Goal: Find specific fact: Find specific fact

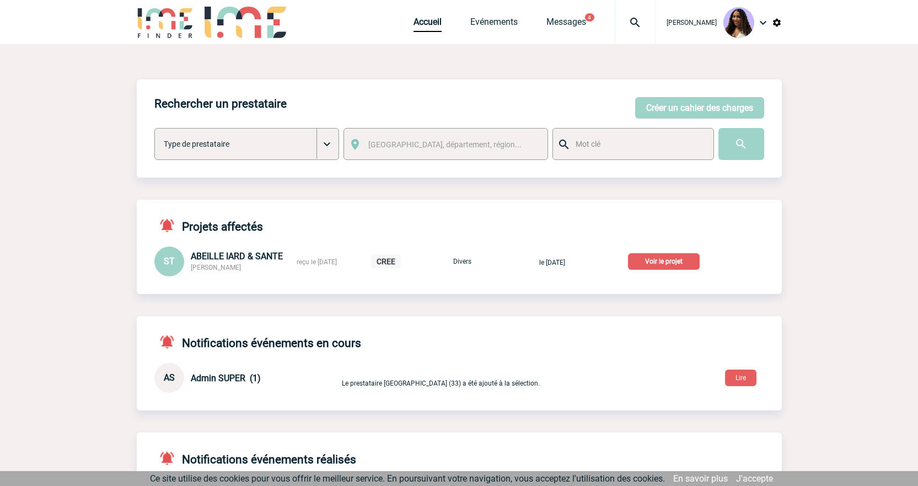
click at [681, 262] on p "Voir le projet" at bounding box center [664, 261] width 72 height 17
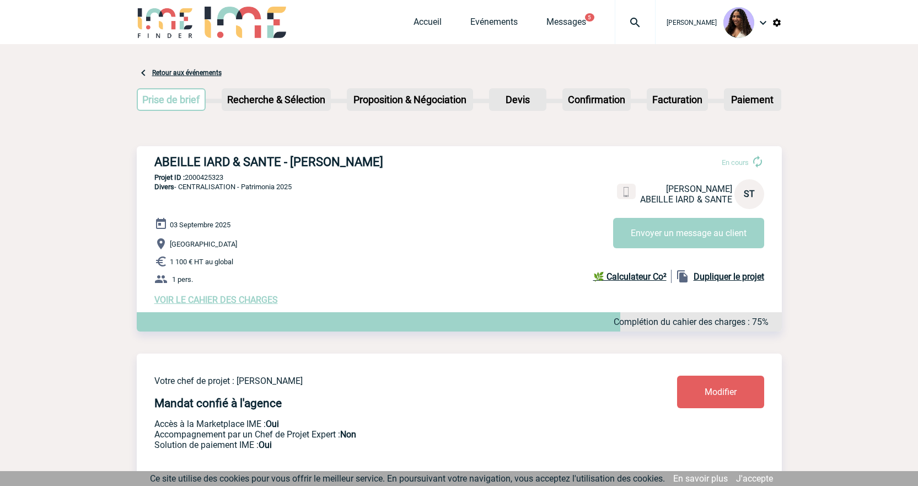
drag, startPoint x: 180, startPoint y: 155, endPoint x: 404, endPoint y: 165, distance: 224.6
click at [404, 165] on h3 "ABEILLE IARD & SANTE - [PERSON_NAME]" at bounding box center [319, 162] width 331 height 14
copy h3 "ABEILLE IARD & SANTE - [PERSON_NAME]"
drag, startPoint x: 246, startPoint y: 179, endPoint x: 187, endPoint y: 182, distance: 58.5
click at [187, 181] on p "Projet ID : 2000425323" at bounding box center [459, 177] width 645 height 8
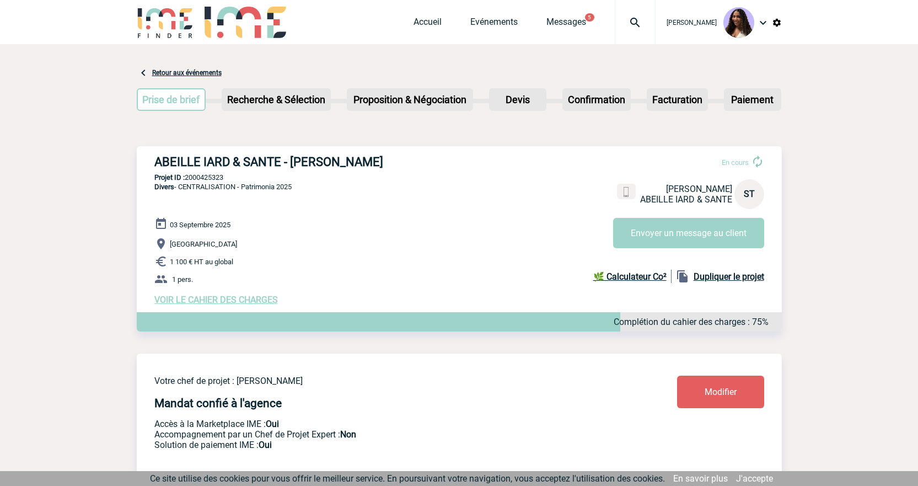
copy p "2000425323"
drag, startPoint x: 313, startPoint y: 164, endPoint x: 306, endPoint y: 167, distance: 7.5
click at [313, 164] on h3 "ABEILLE IARD & SANTE - [PERSON_NAME]" at bounding box center [319, 162] width 331 height 14
drag, startPoint x: 222, startPoint y: 180, endPoint x: 187, endPoint y: 182, distance: 34.8
click at [187, 181] on p "Projet ID : 2000425323" at bounding box center [459, 177] width 645 height 8
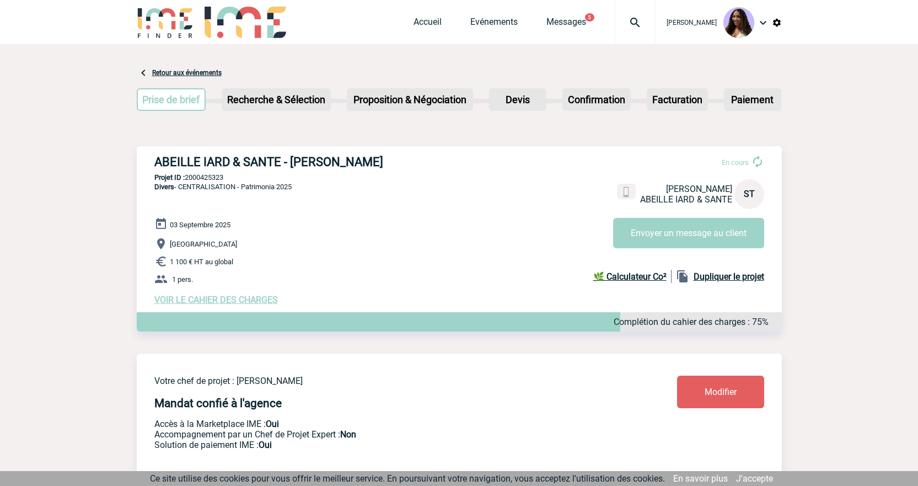
copy p "2000425323"
